Goal: Task Accomplishment & Management: Manage account settings

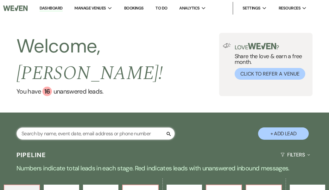
click at [92, 128] on input "text" at bounding box center [95, 134] width 158 height 12
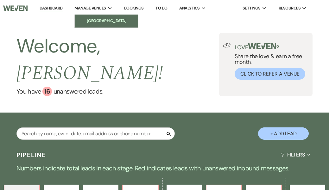
click at [99, 21] on li "[GEOGRAPHIC_DATA]" at bounding box center [106, 21] width 57 height 6
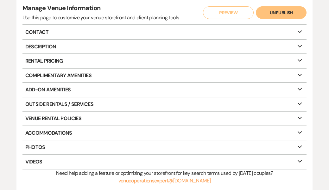
scroll to position [78, 0]
click at [299, 59] on icon "Expand" at bounding box center [300, 59] width 8 height 5
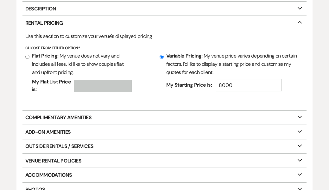
scroll to position [116, 0]
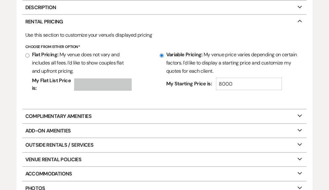
click at [85, 114] on p "Complimentary Amenities Expand" at bounding box center [164, 116] width 284 height 14
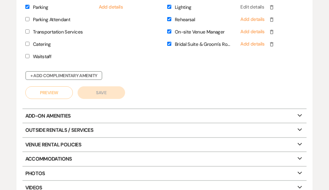
scroll to position [327, 0]
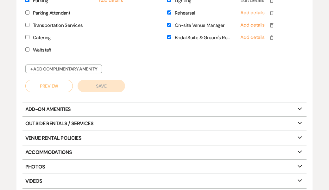
click at [219, 107] on p "Add-On Amenities Expand" at bounding box center [164, 110] width 284 height 14
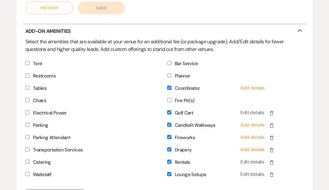
scroll to position [416, 0]
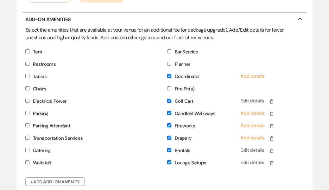
click at [168, 75] on input "Coordinator" at bounding box center [169, 76] width 4 height 4
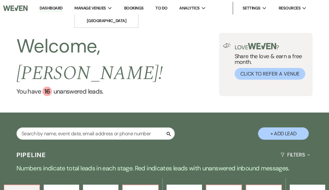
click at [98, 6] on span "Manage Venues" at bounding box center [89, 8] width 31 height 6
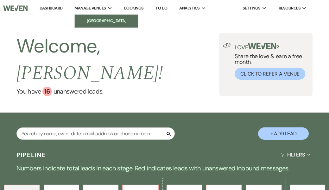
click at [102, 19] on li "[GEOGRAPHIC_DATA]" at bounding box center [106, 21] width 57 height 6
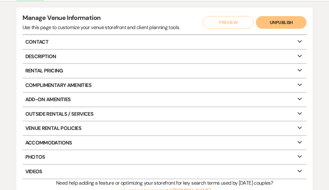
scroll to position [69, 0]
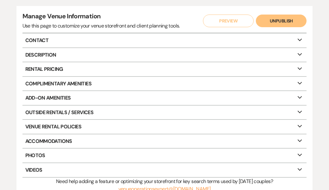
click at [88, 111] on p "Outside Rentals / Services Expand" at bounding box center [164, 113] width 284 height 14
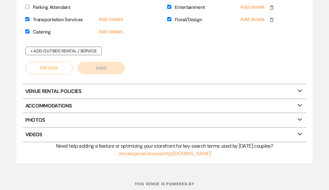
scroll to position [281, 0]
click at [155, 103] on p "Accommodations Expand" at bounding box center [164, 106] width 284 height 14
